Goal: Transaction & Acquisition: Purchase product/service

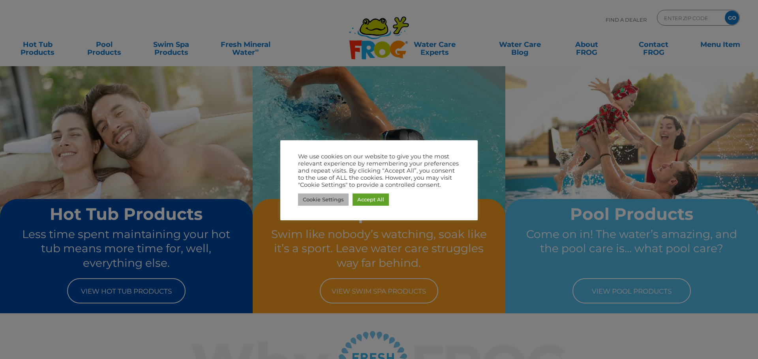
click at [314, 199] on link "Cookie Settings" at bounding box center [323, 200] width 51 height 12
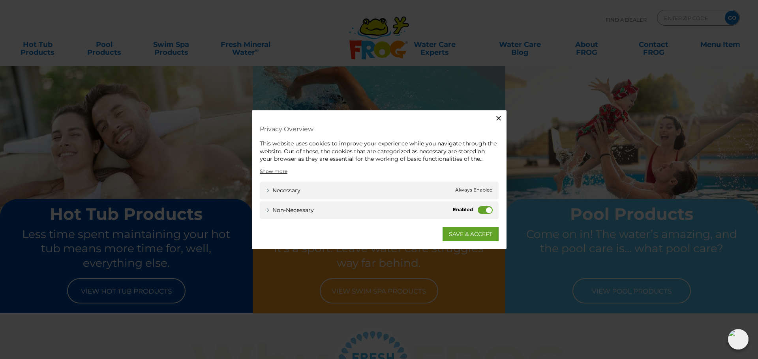
click at [487, 210] on label "Non-necessary" at bounding box center [484, 210] width 15 height 8
click at [0, 0] on input "Non-necessary" at bounding box center [0, 0] width 0 height 0
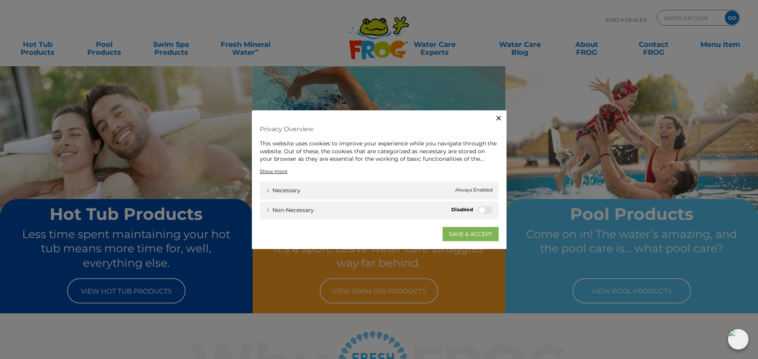
click at [479, 236] on link "SAVE & ACCEPT" at bounding box center [470, 234] width 56 height 14
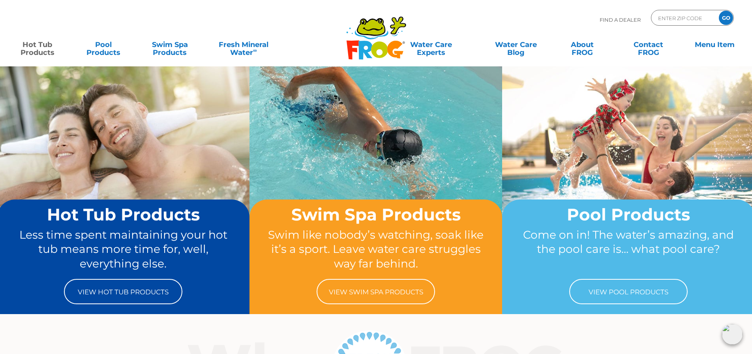
click at [33, 48] on link "Hot Tub Products" at bounding box center [37, 45] width 59 height 16
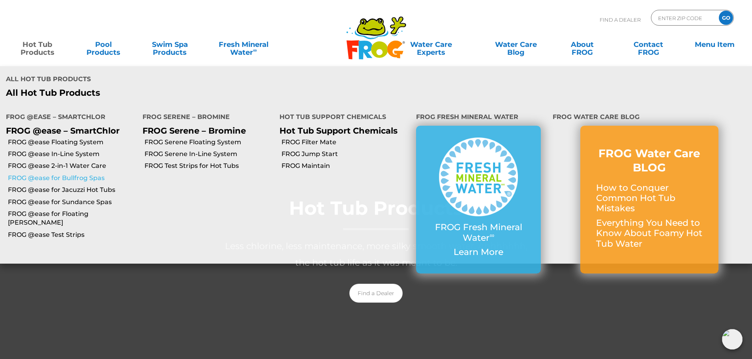
click at [48, 174] on link "FROG @ease for Bullfrog Spas" at bounding box center [72, 178] width 129 height 9
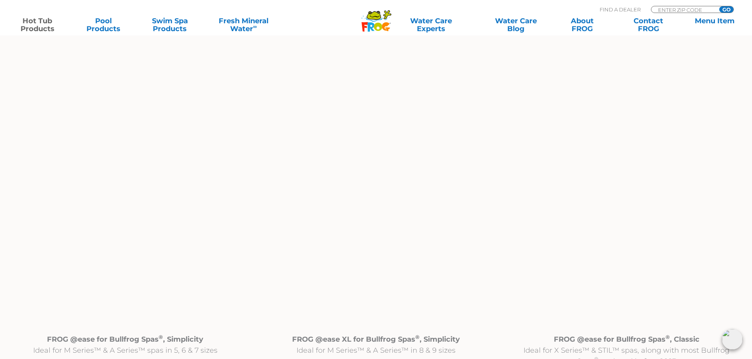
scroll to position [789, 0]
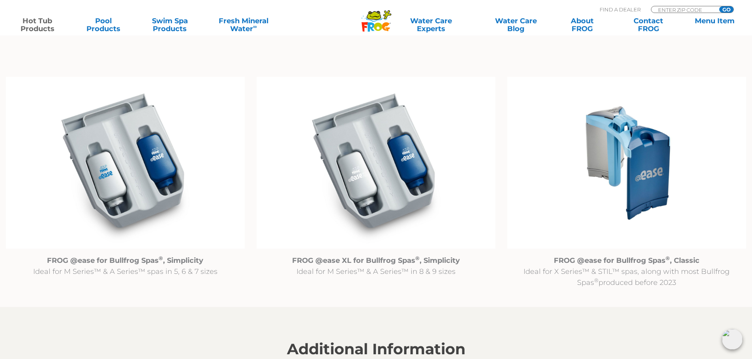
click at [625, 187] on img at bounding box center [626, 163] width 239 height 172
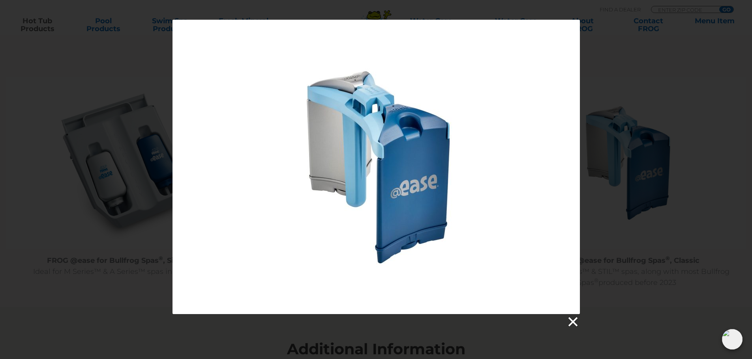
click at [573, 320] on link at bounding box center [572, 322] width 12 height 12
